Goal: Information Seeking & Learning: Learn about a topic

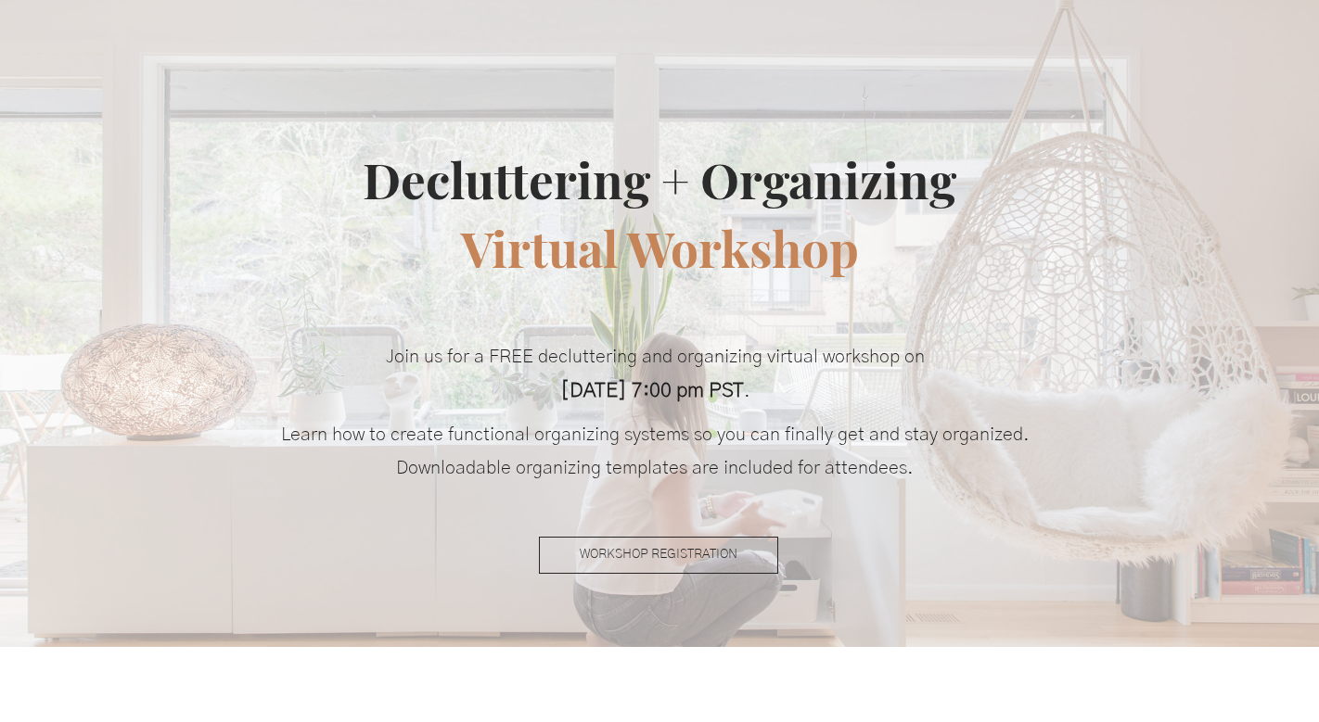
scroll to position [299, 0]
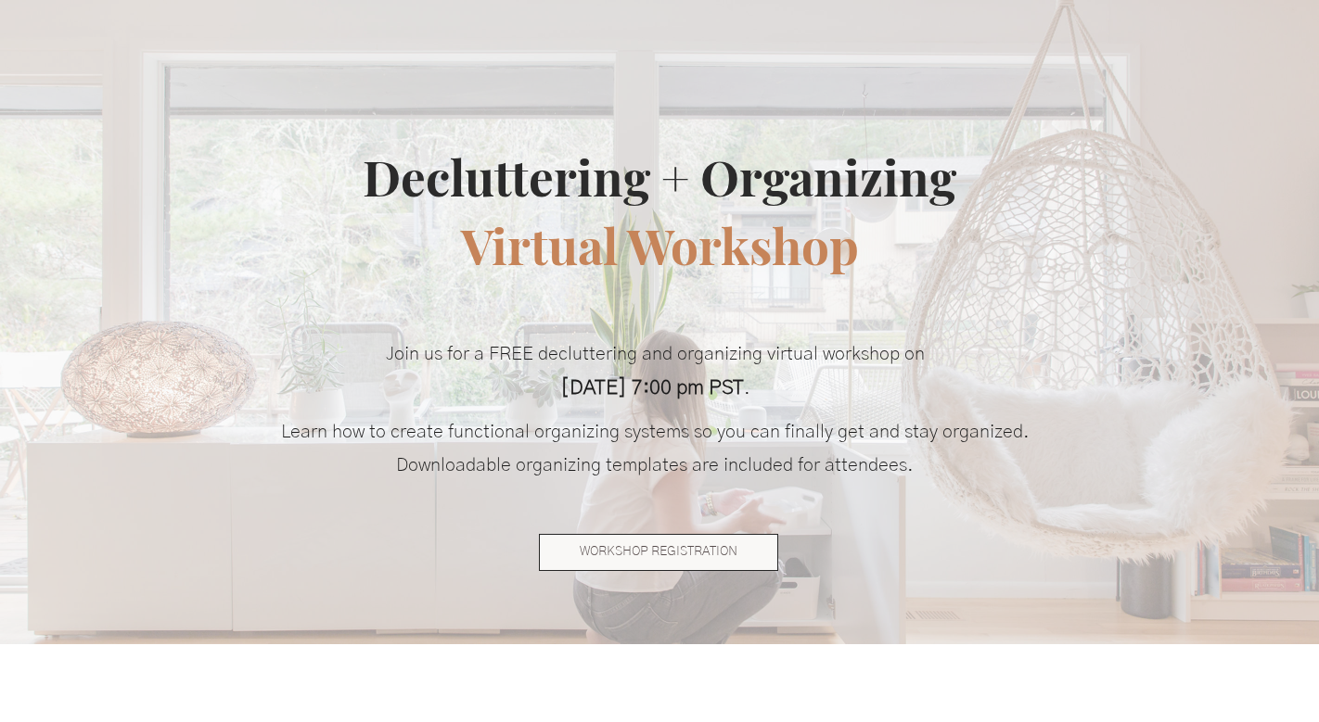
click at [600, 546] on span "WORKSHOP REGISTRATION" at bounding box center [659, 552] width 158 height 19
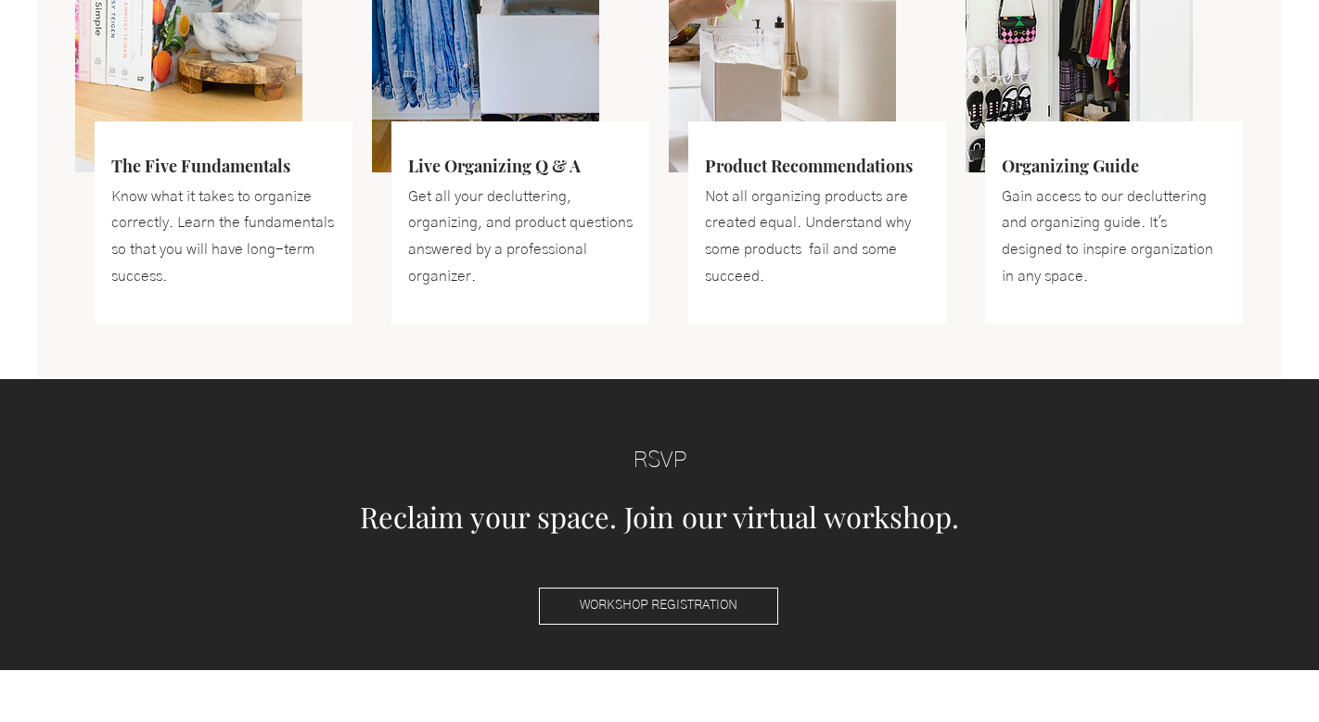
scroll to position [0, 0]
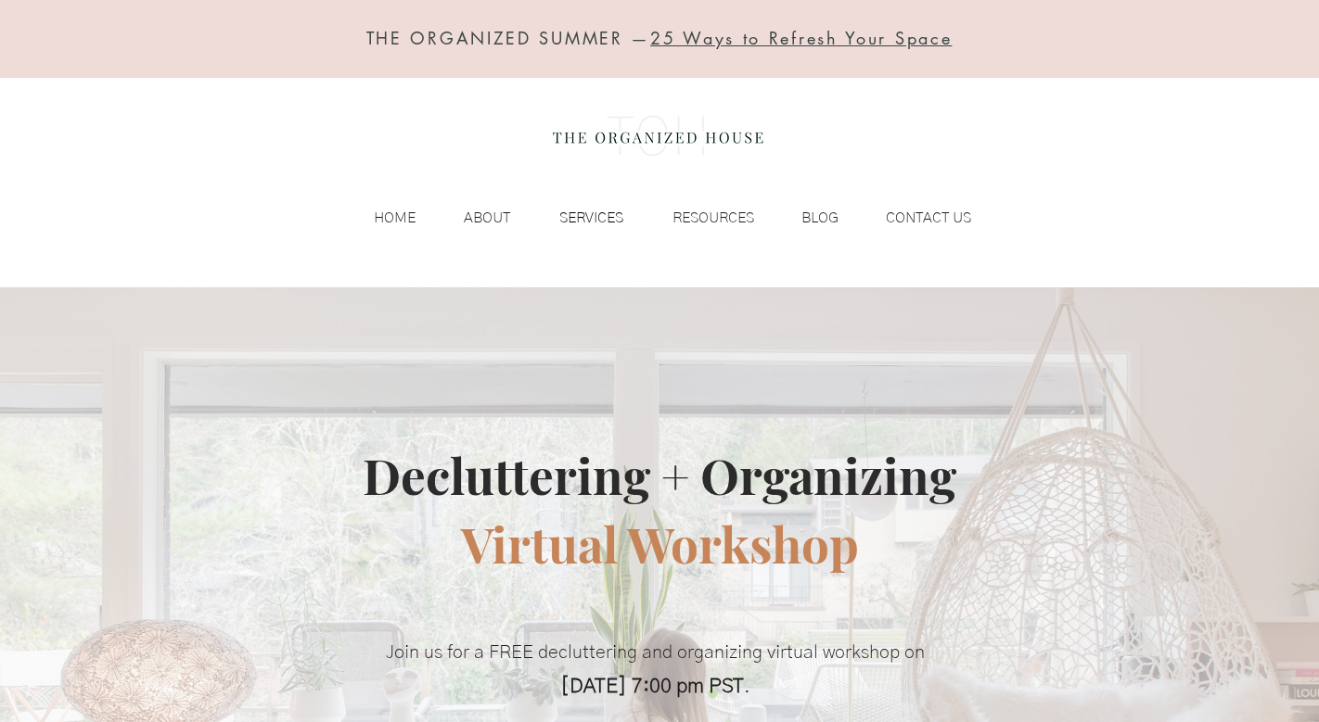
click at [594, 220] on p "SERVICES" at bounding box center [591, 218] width 83 height 28
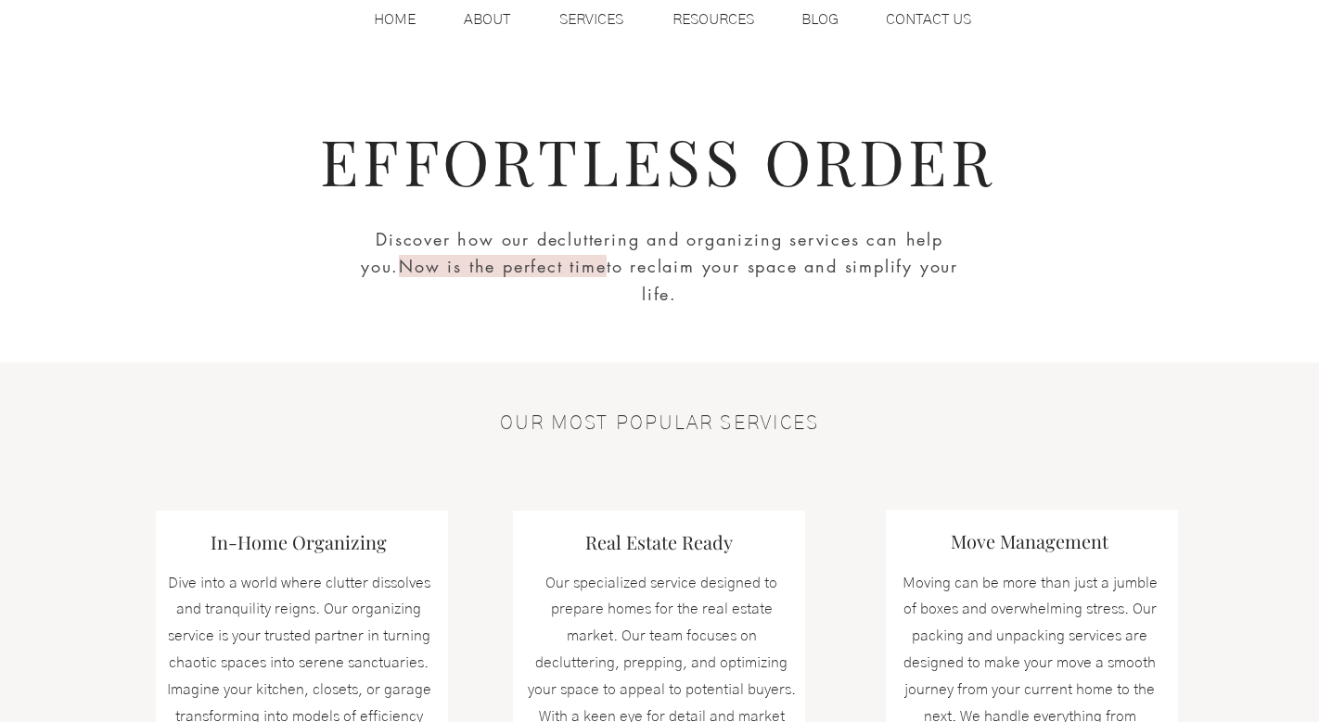
scroll to position [226, 0]
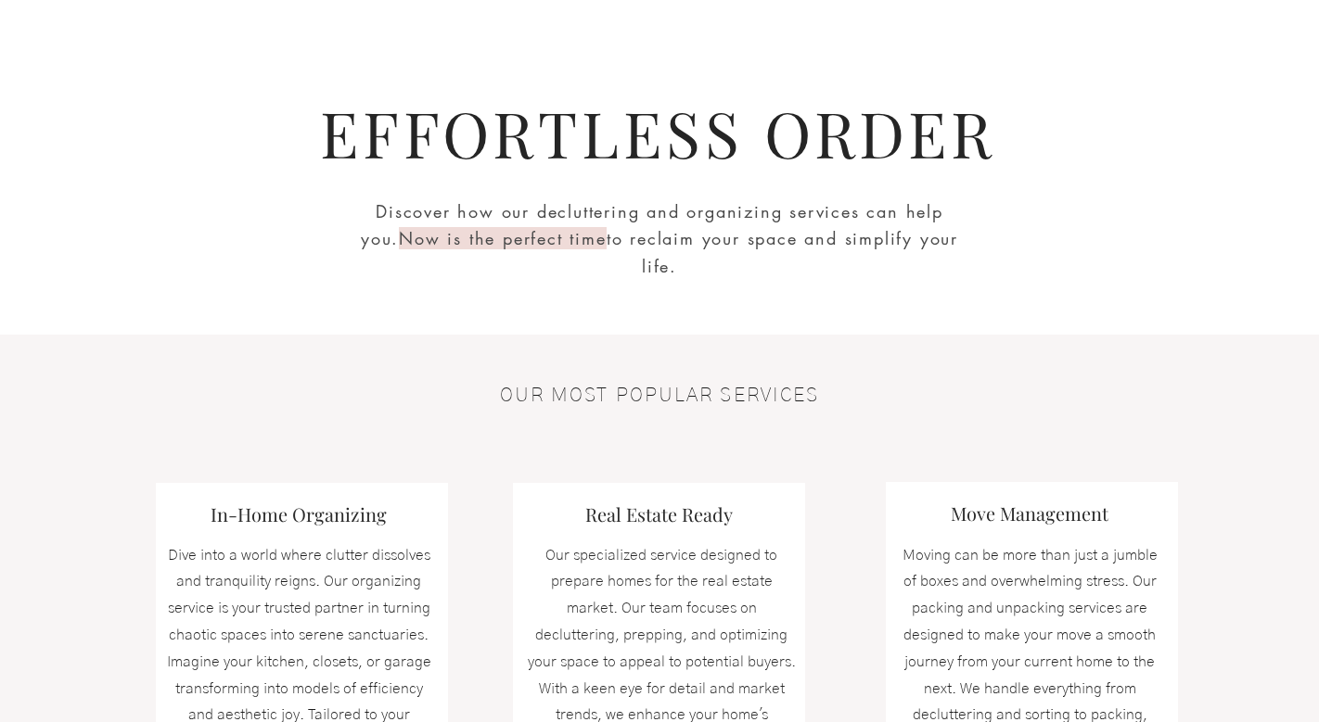
click at [263, 526] on div at bounding box center [302, 708] width 292 height 451
click at [261, 513] on h3 "In-Home Organizing" at bounding box center [298, 515] width 223 height 26
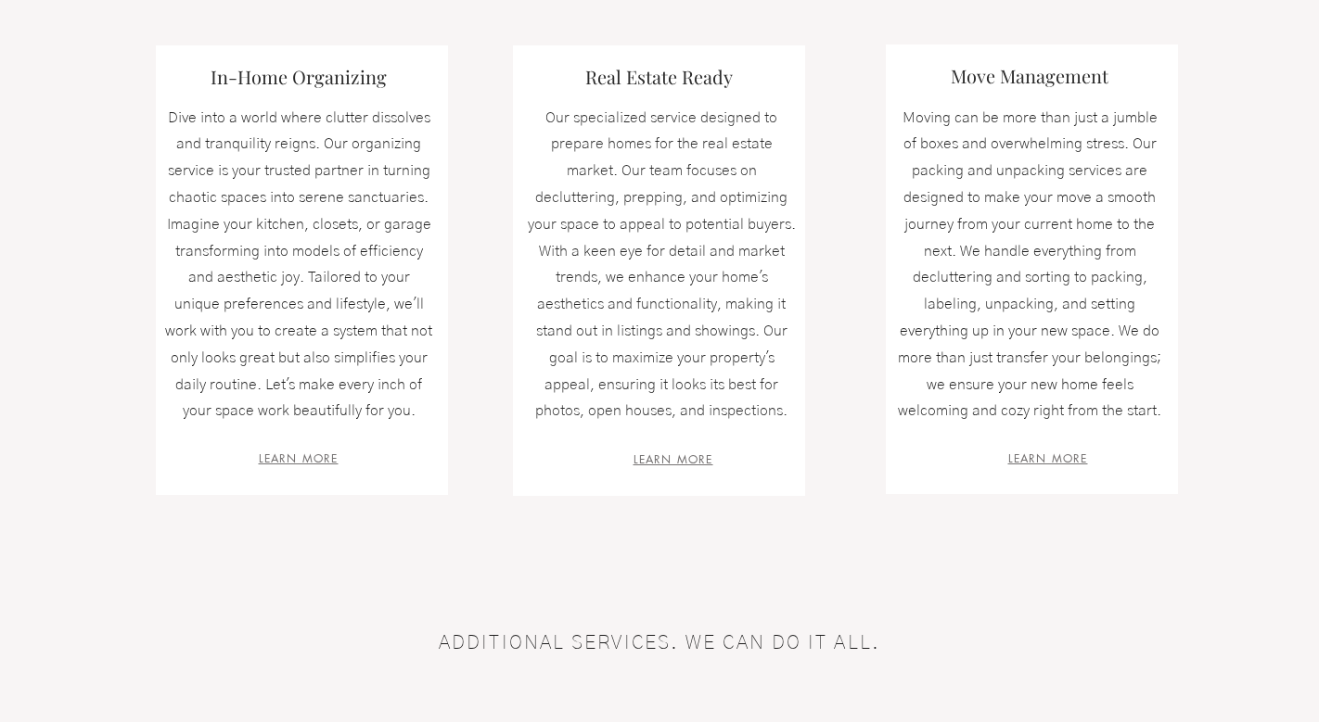
scroll to position [685, 0]
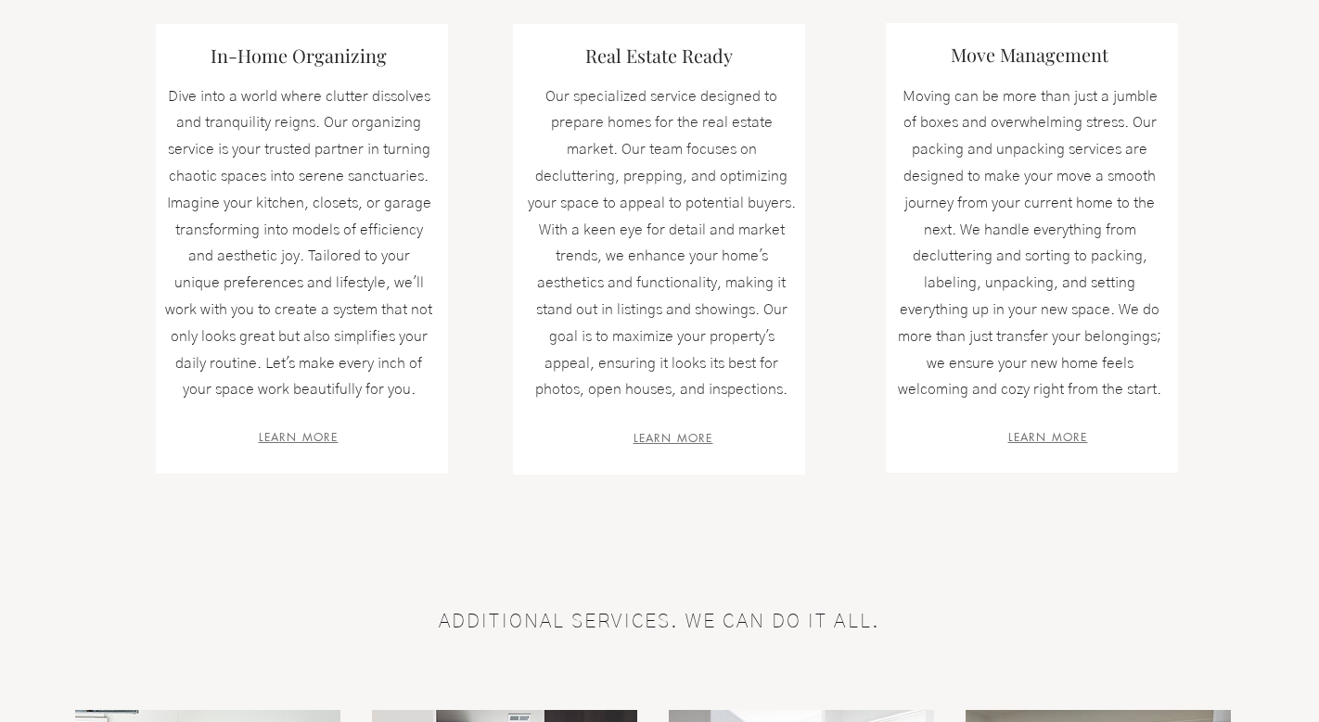
click at [275, 432] on span "LEARN MORE" at bounding box center [299, 437] width 80 height 16
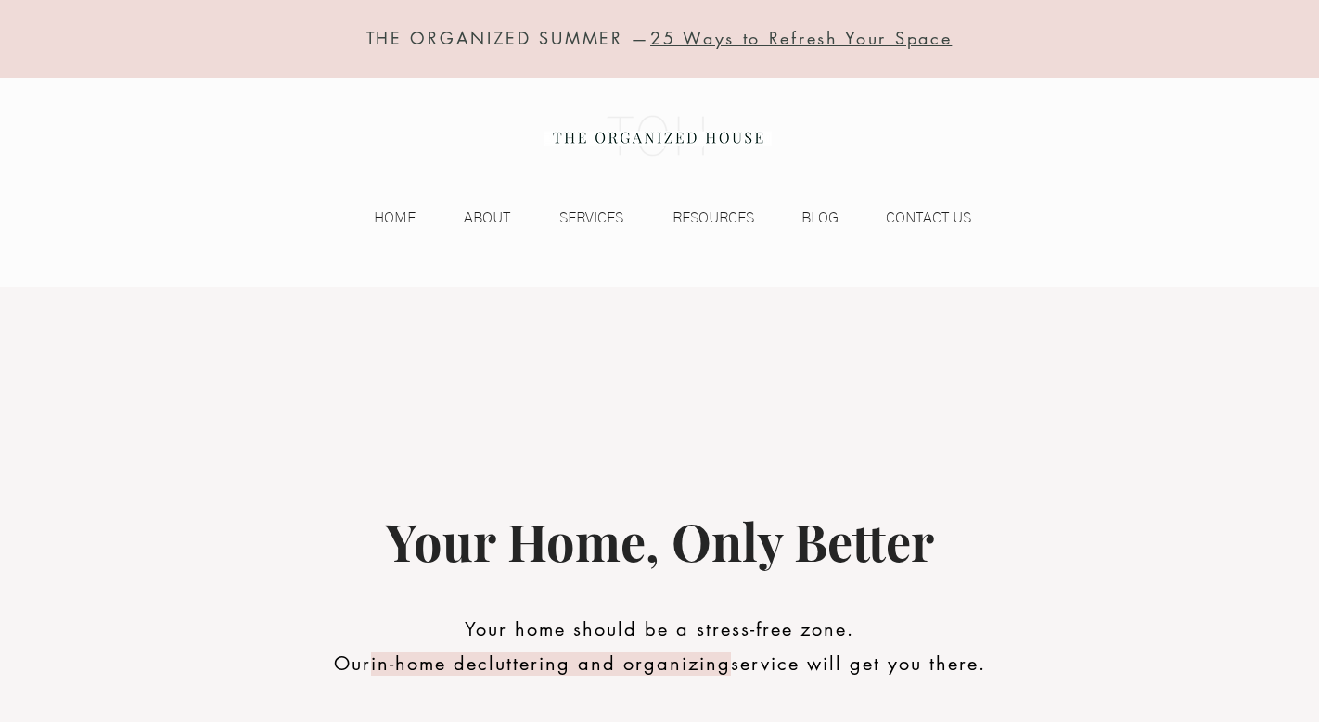
scroll to position [11, 0]
